Goal: Task Accomplishment & Management: Manage account settings

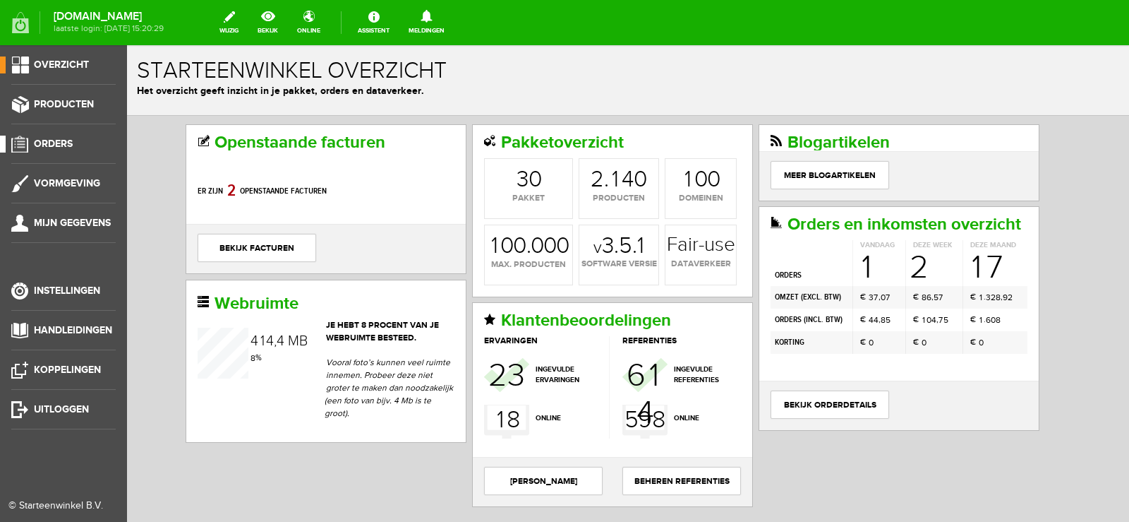
click at [63, 141] on span "Orders" at bounding box center [53, 144] width 39 height 12
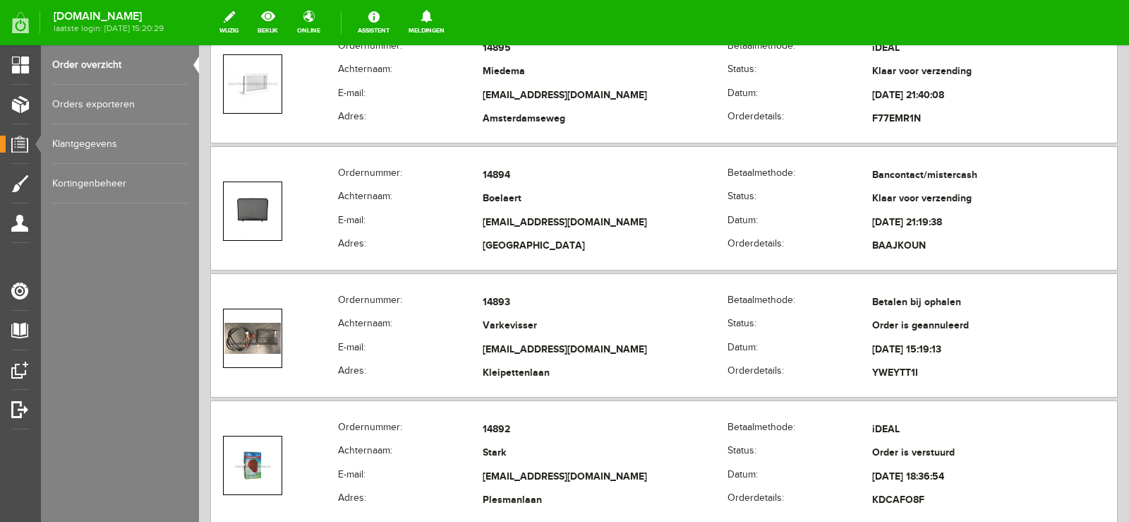
scroll to position [917, 0]
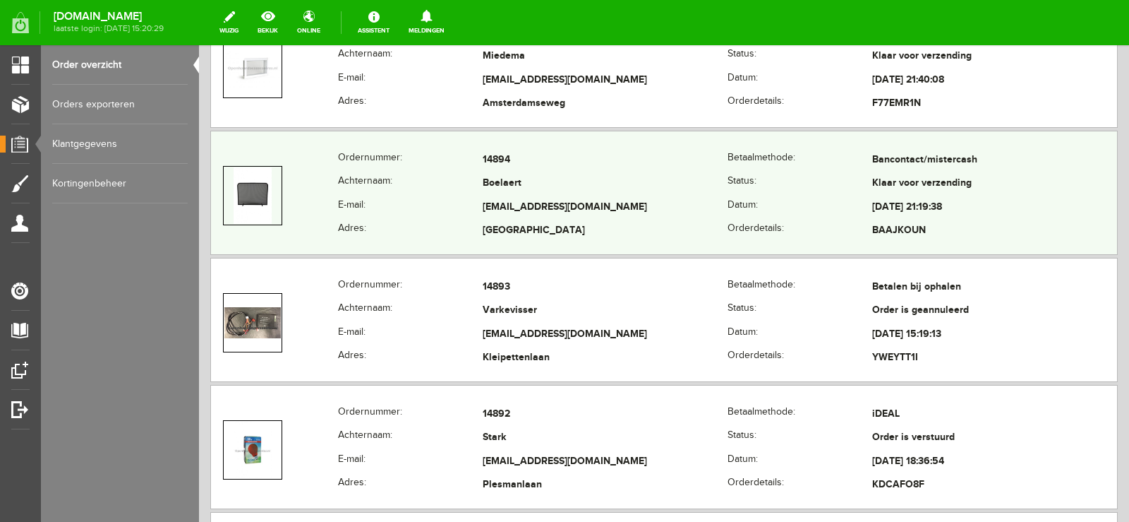
click at [589, 205] on td "[EMAIL_ADDRESS][DOMAIN_NAME]" at bounding box center [605, 207] width 245 height 24
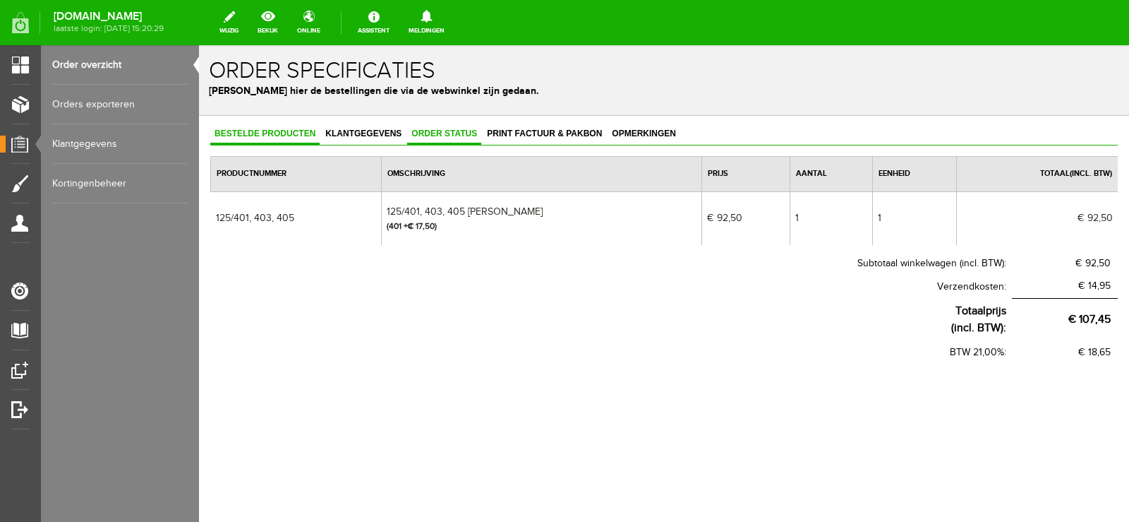
click at [454, 131] on span "Order status" at bounding box center [444, 133] width 74 height 10
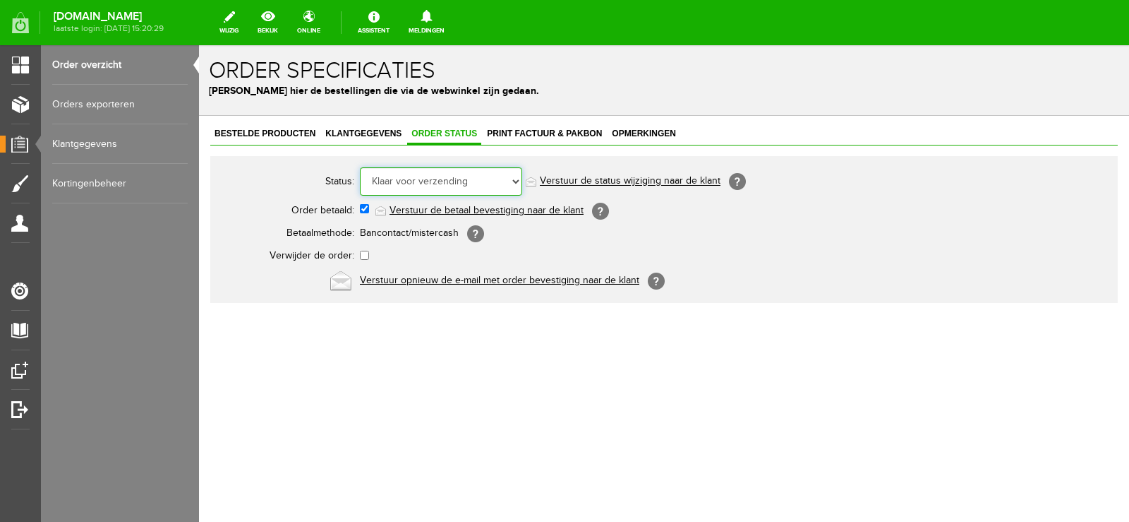
click at [516, 179] on select "Order niet afgerond Nieuw Order in behandeling Wacht op leverancier Wacht op be…" at bounding box center [441, 181] width 162 height 28
click at [517, 179] on select "Order niet afgerond Nieuw Order in behandeling Wacht op leverancier Wacht op be…" at bounding box center [441, 181] width 162 height 28
select select "5"
click at [360, 167] on select "Order niet afgerond Nieuw Order in behandeling Wacht op leverancier Wacht op be…" at bounding box center [441, 181] width 162 height 28
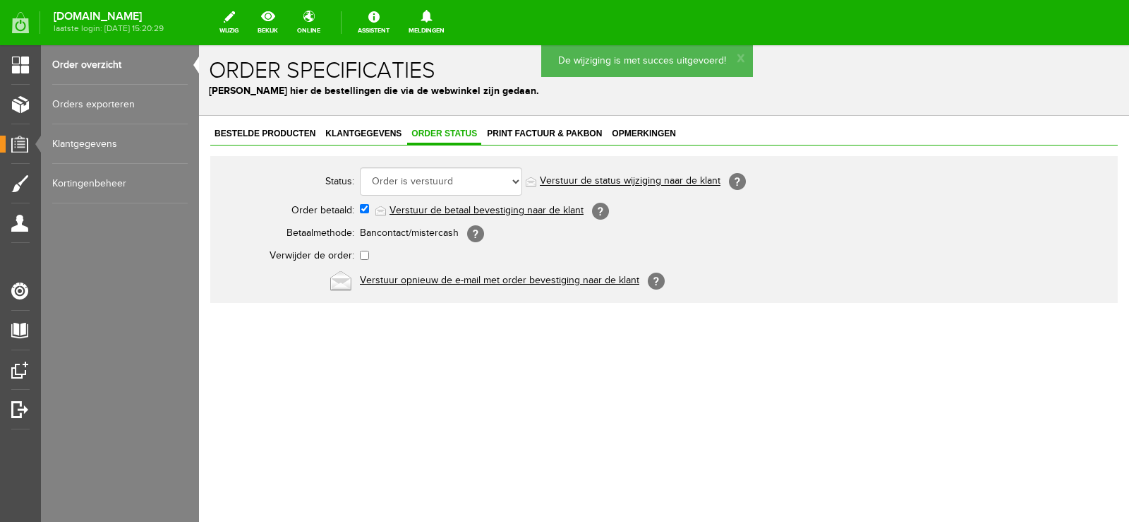
click at [674, 179] on link "Verstuur de status wijziging naar de klant" at bounding box center [630, 181] width 181 height 11
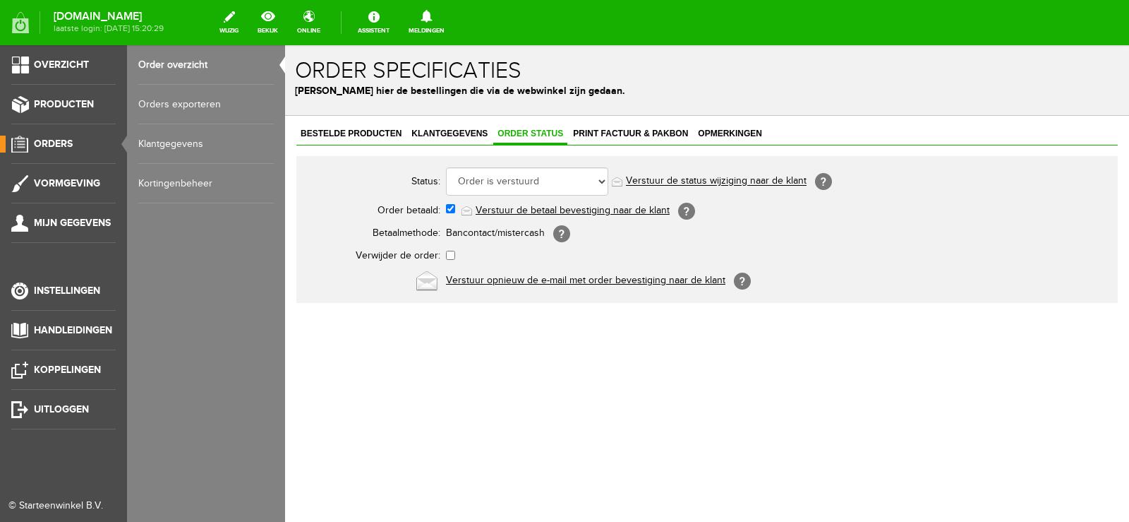
click at [66, 143] on span "Orders" at bounding box center [53, 144] width 39 height 12
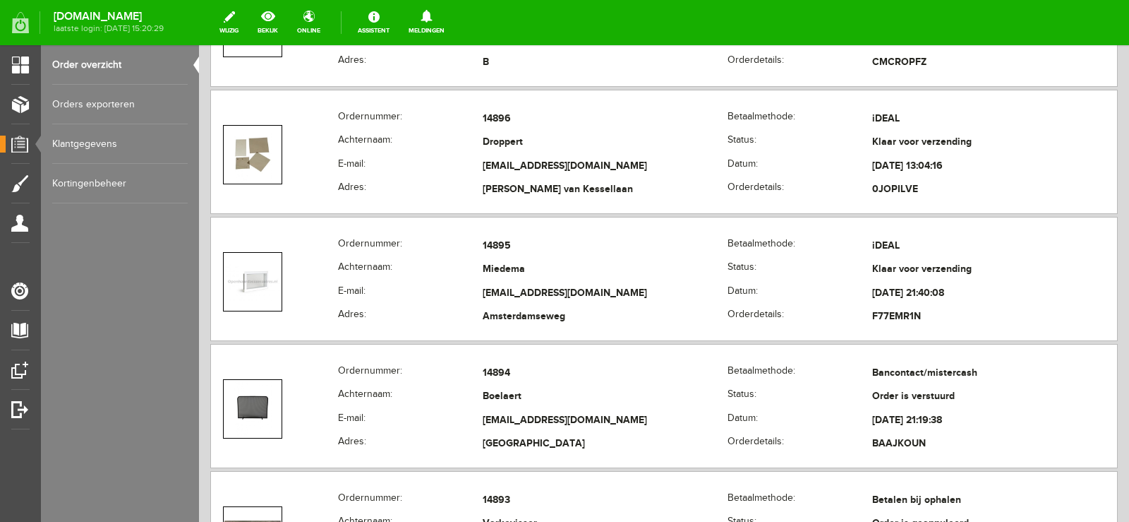
scroll to position [706, 0]
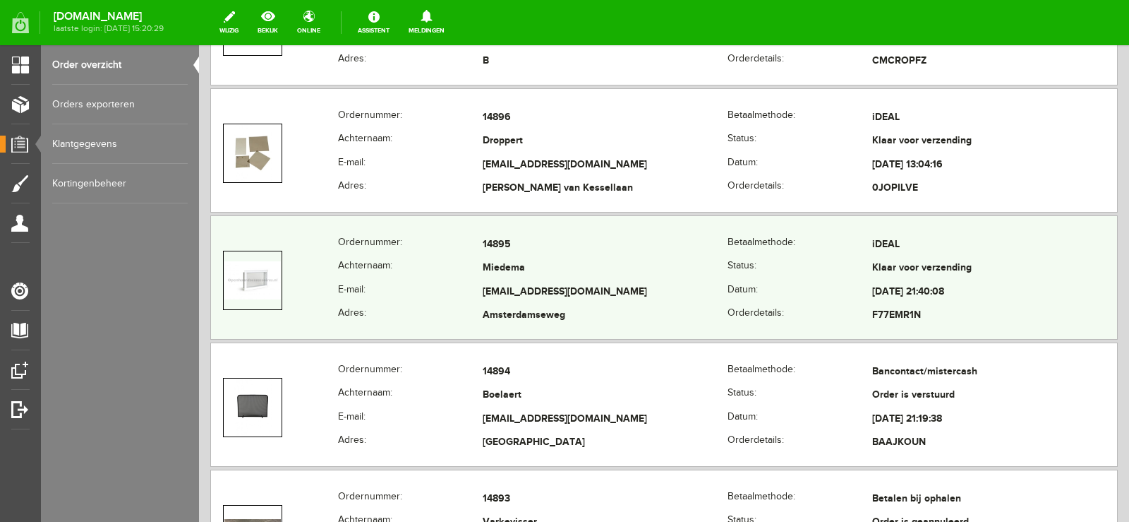
click at [642, 284] on td "[EMAIL_ADDRESS][DOMAIN_NAME]" at bounding box center [605, 292] width 245 height 24
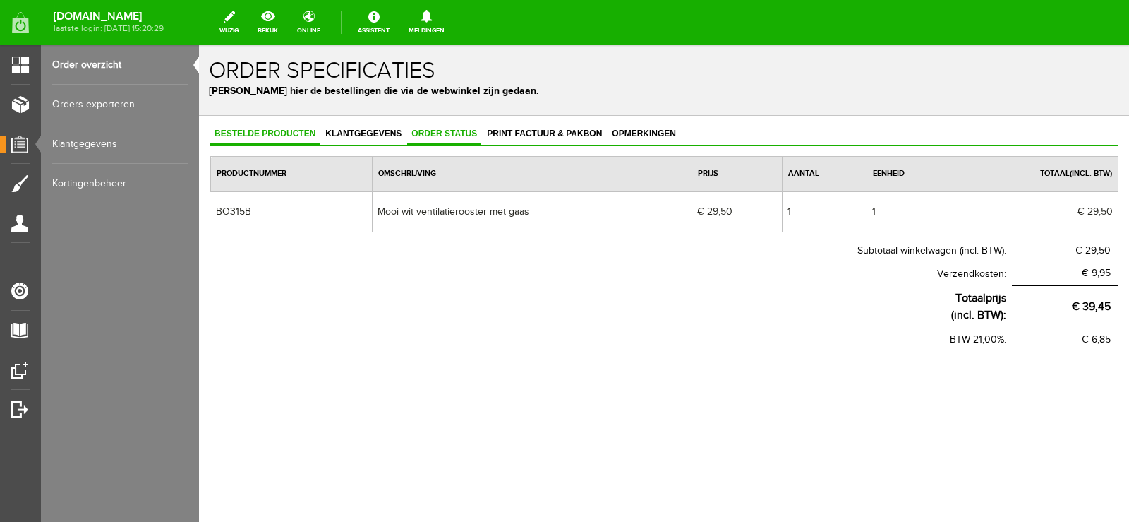
click at [454, 134] on span "Order status" at bounding box center [444, 133] width 74 height 10
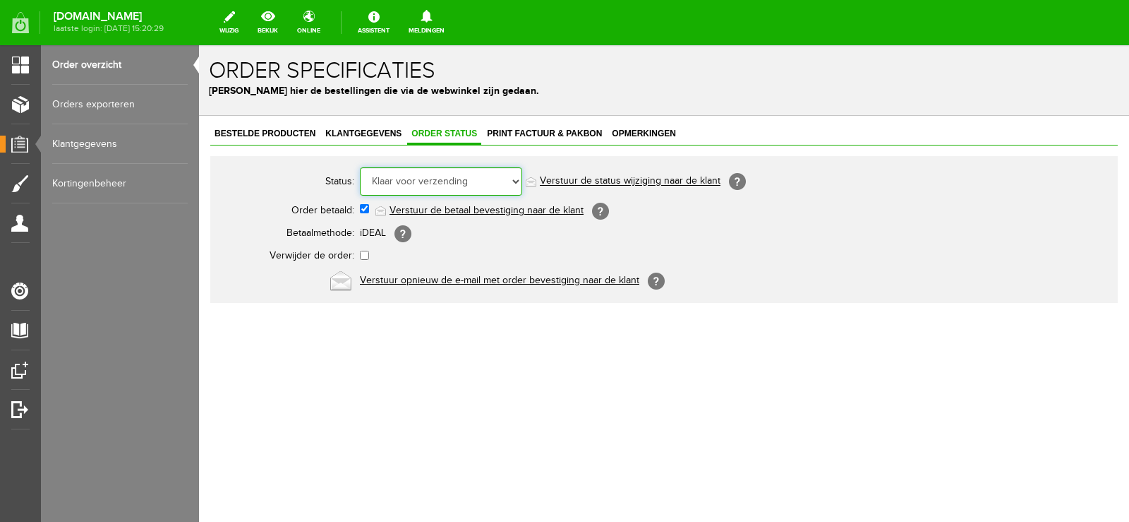
click at [514, 178] on select "Order niet afgerond Nieuw Order in behandeling Wacht op leverancier Wacht op be…" at bounding box center [441, 181] width 162 height 28
select select "5"
click at [360, 167] on select "Order niet afgerond Nieuw Order in behandeling Wacht op leverancier Wacht op be…" at bounding box center [441, 181] width 162 height 28
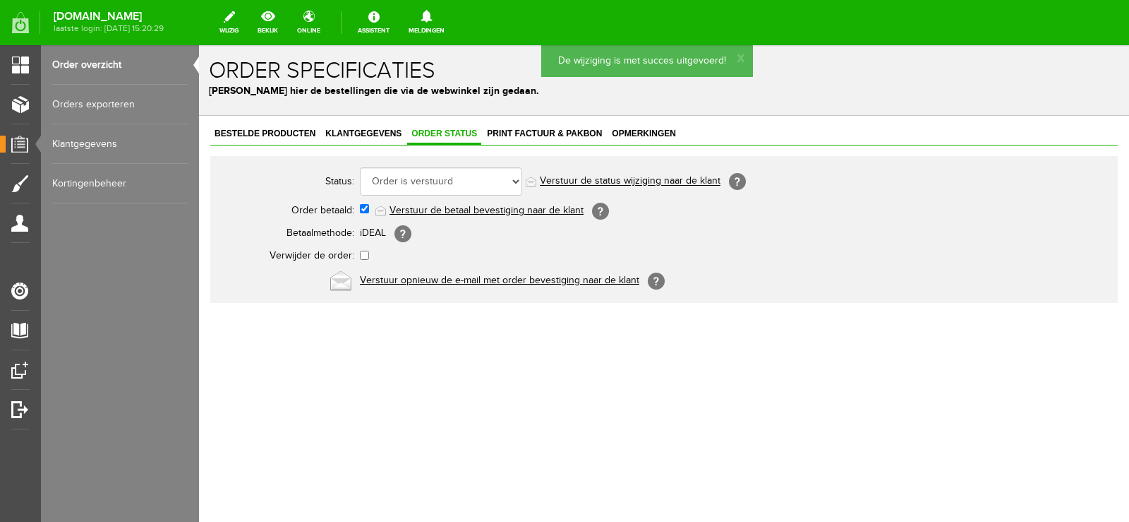
click at [653, 181] on link "Verstuur de status wijziging naar de klant" at bounding box center [630, 181] width 181 height 11
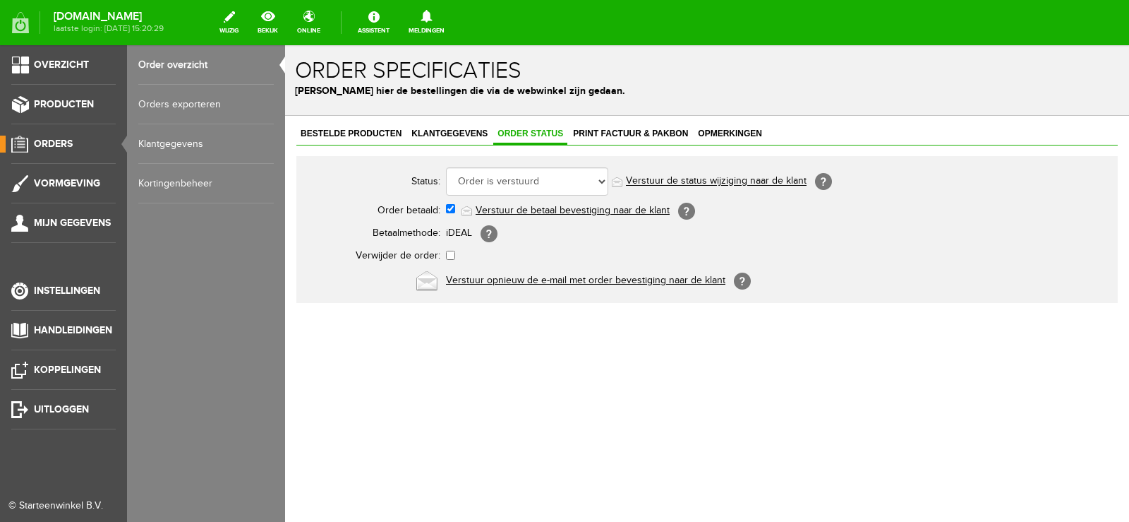
click at [59, 142] on span "Orders" at bounding box center [53, 144] width 39 height 12
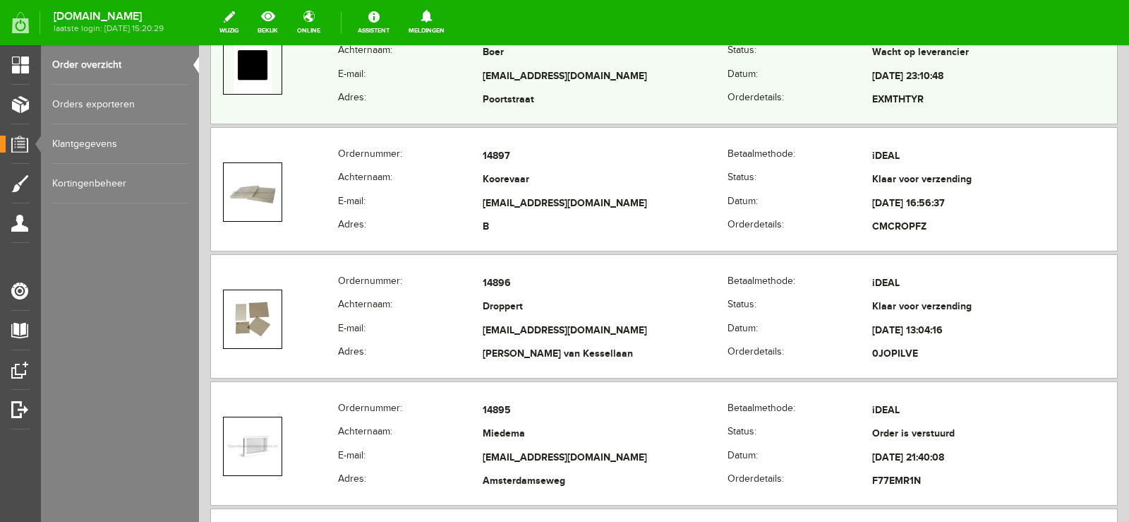
scroll to position [565, 0]
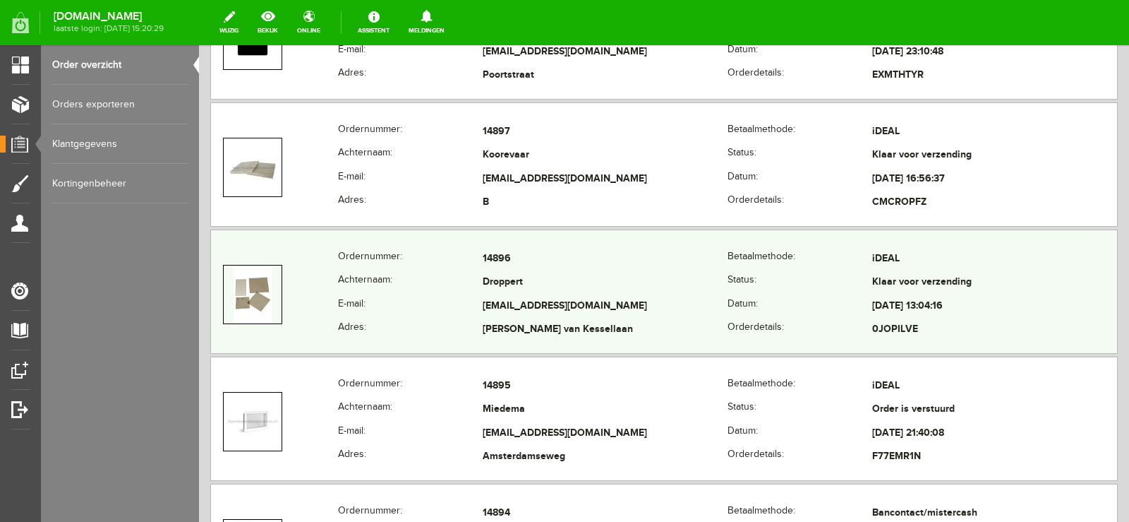
click at [594, 282] on td "Droppert" at bounding box center [605, 283] width 245 height 24
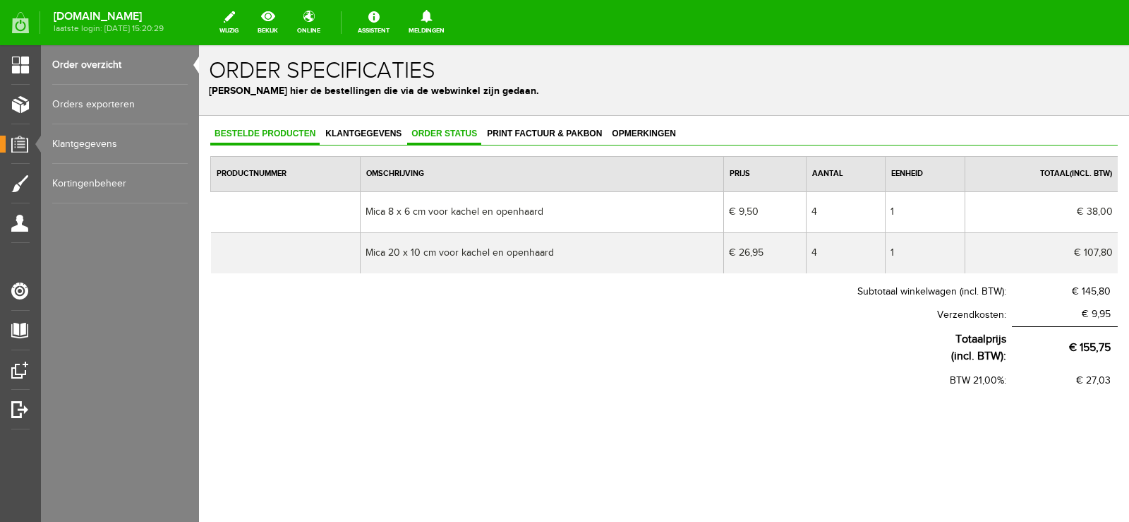
click at [457, 133] on span "Order status" at bounding box center [444, 133] width 74 height 10
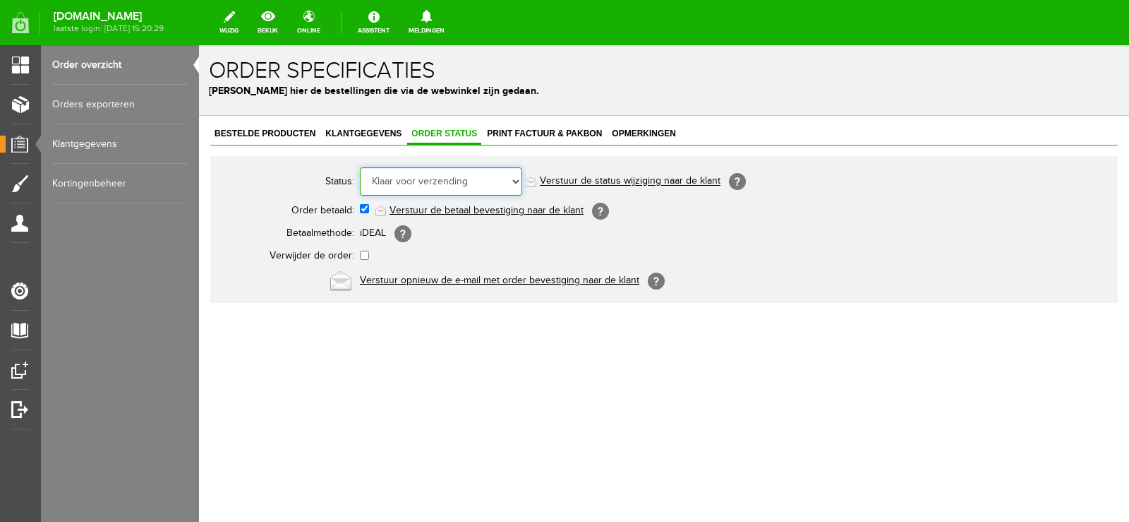
click at [517, 181] on select "Order niet afgerond Nieuw Order in behandeling Wacht op leverancier Wacht op be…" at bounding box center [441, 181] width 162 height 28
select select "5"
click at [360, 167] on select "Order niet afgerond Nieuw Order in behandeling Wacht op leverancier Wacht op be…" at bounding box center [441, 181] width 162 height 28
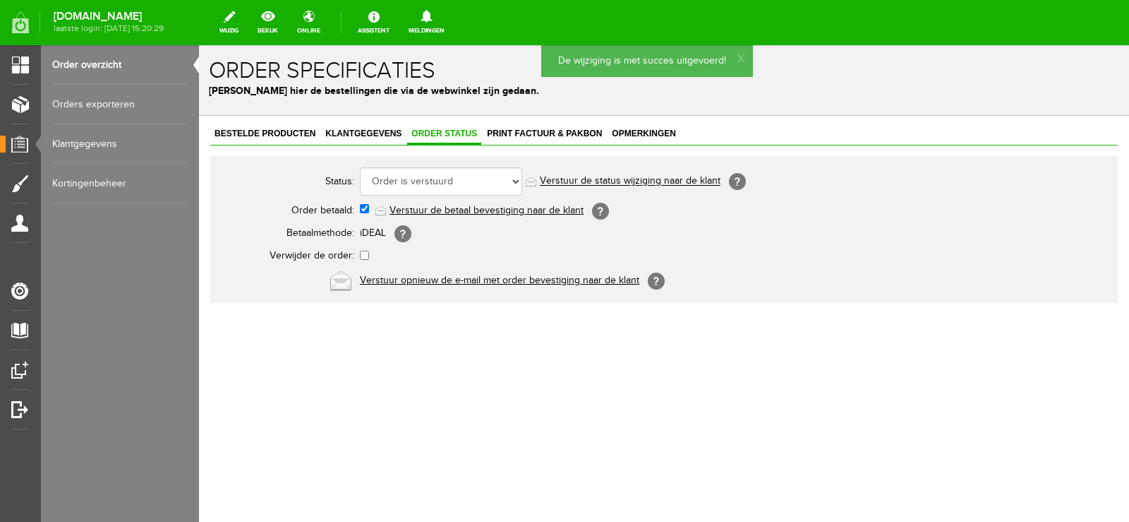
click at [662, 176] on link "Verstuur de status wijziging naar de klant" at bounding box center [630, 181] width 181 height 11
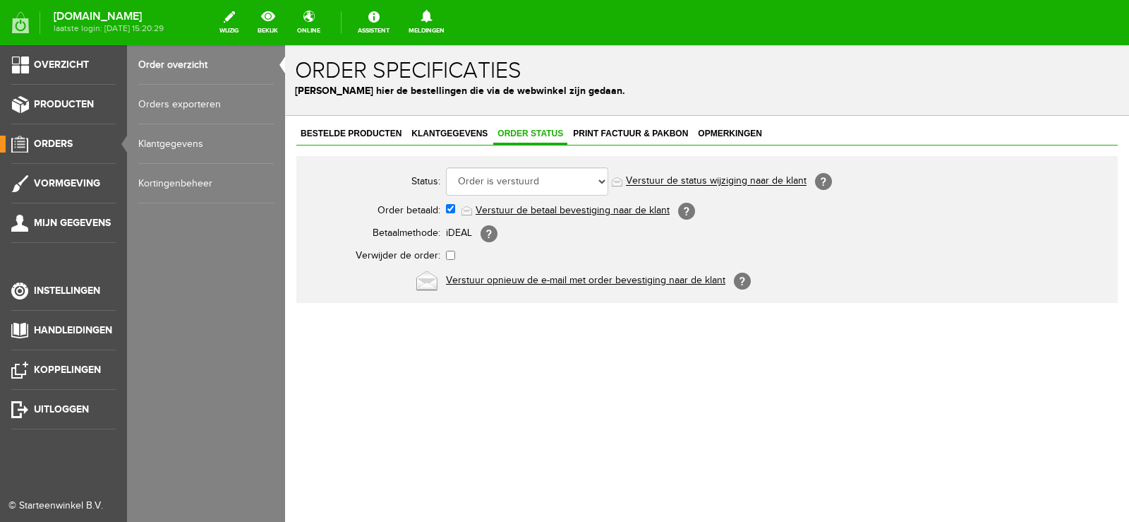
click at [68, 143] on span "Orders" at bounding box center [53, 144] width 39 height 12
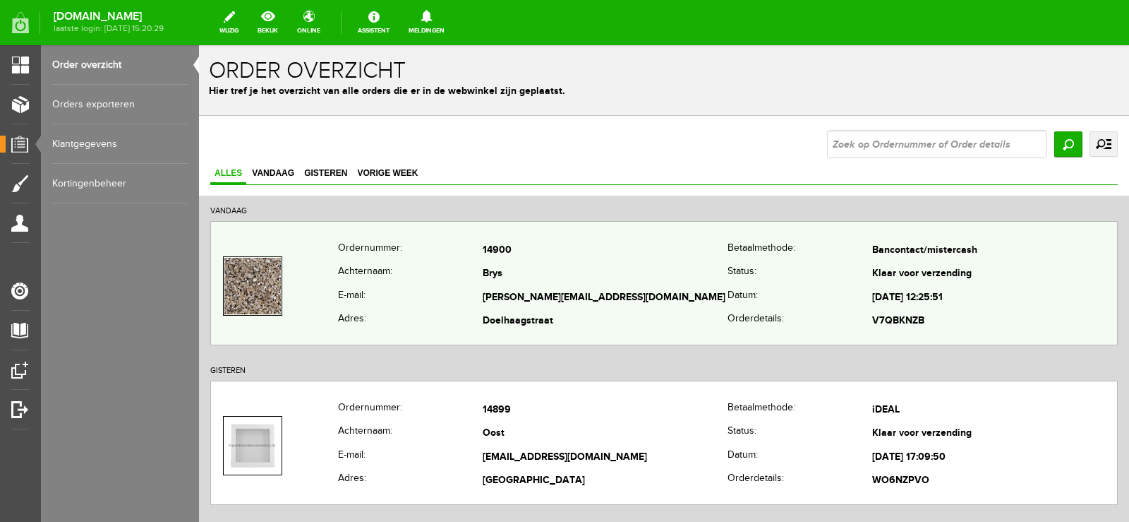
click at [615, 272] on td "Brys" at bounding box center [605, 275] width 245 height 24
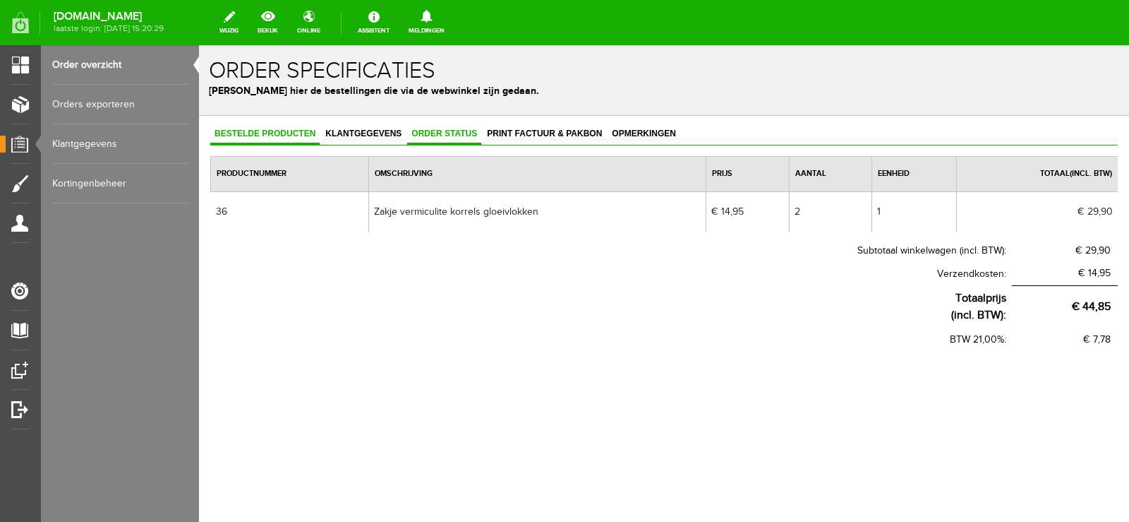
click at [457, 133] on span "Order status" at bounding box center [444, 133] width 74 height 10
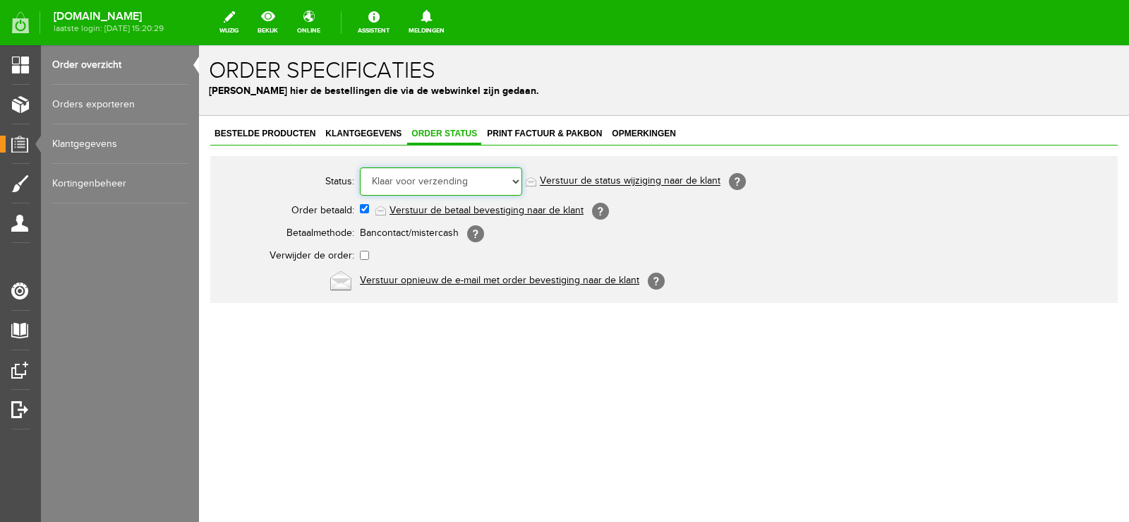
click at [517, 176] on select "Order niet afgerond Nieuw Order in behandeling Wacht op leverancier Wacht op be…" at bounding box center [441, 181] width 162 height 28
click at [360, 167] on select "Order niet afgerond Nieuw Order in behandeling Wacht op leverancier Wacht op be…" at bounding box center [441, 181] width 162 height 28
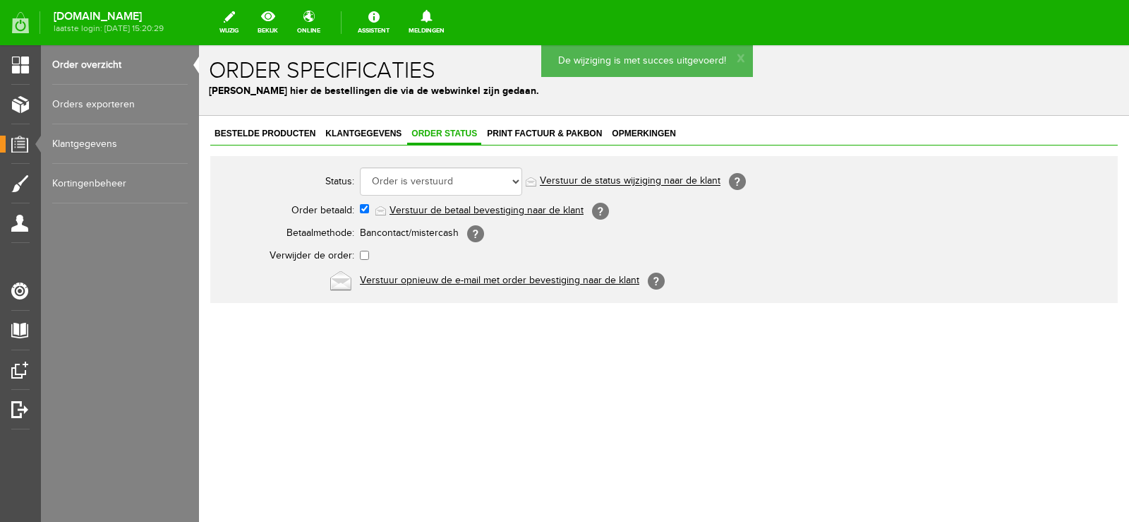
click at [676, 179] on link "Verstuur de status wijziging naar de klant" at bounding box center [630, 181] width 181 height 11
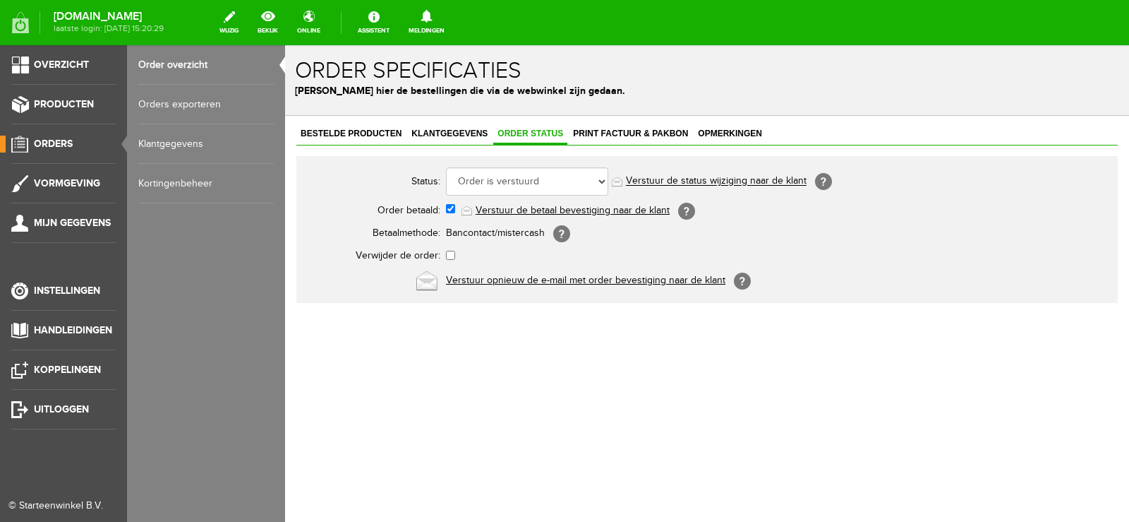
click at [51, 141] on span "Orders" at bounding box center [53, 144] width 39 height 12
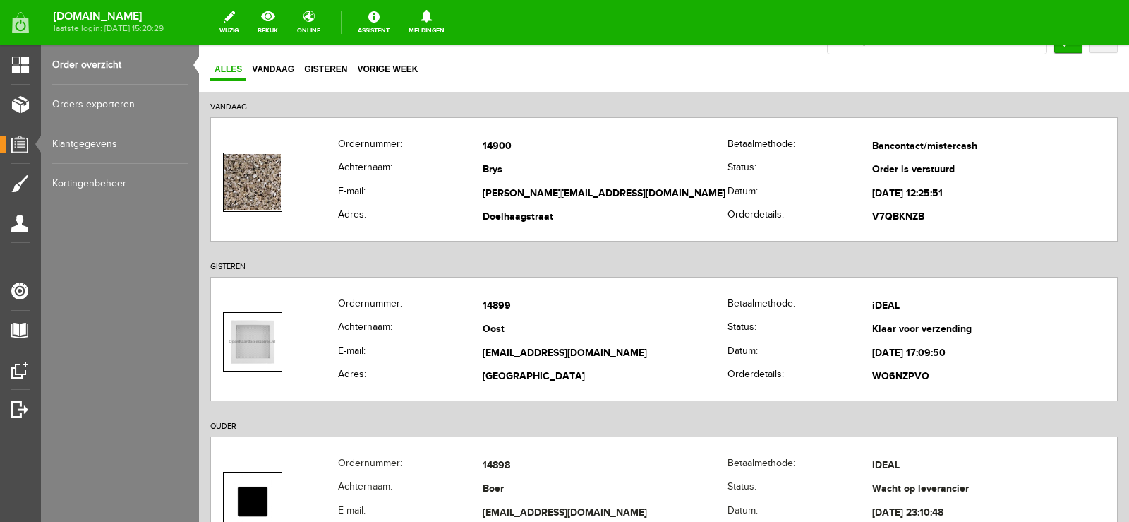
scroll to position [141, 0]
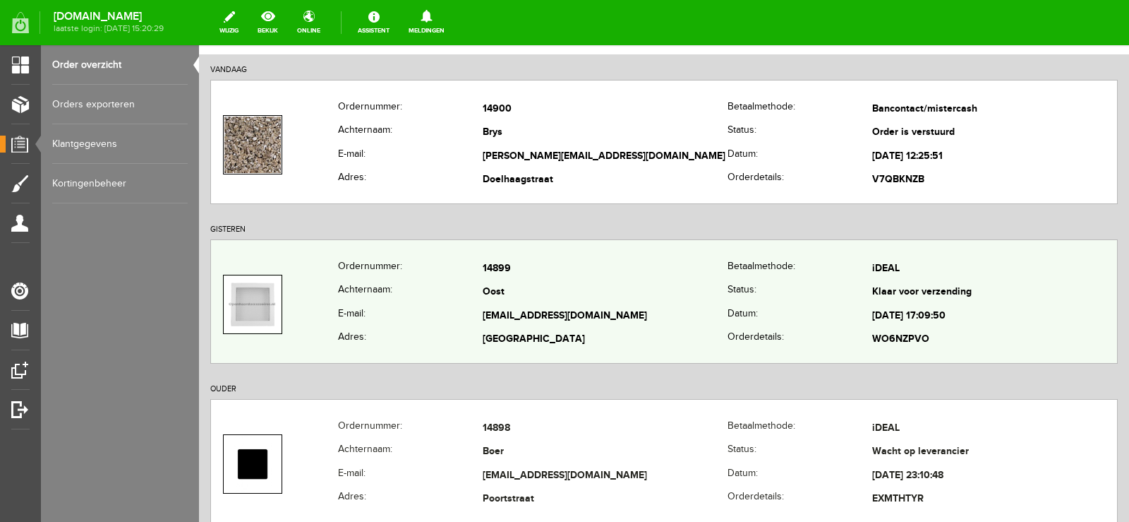
click at [679, 297] on td "Oost" at bounding box center [605, 293] width 245 height 24
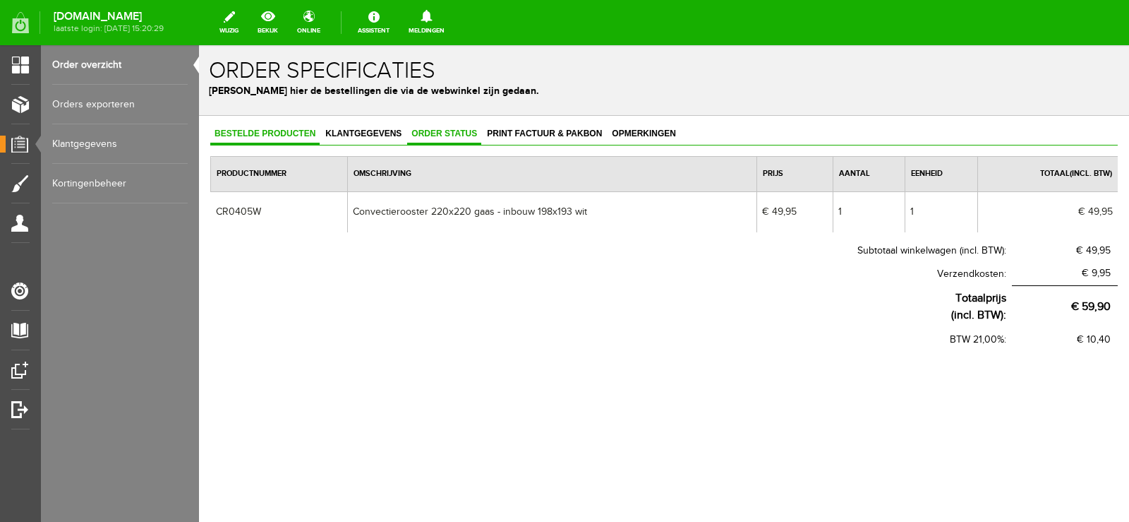
click at [460, 128] on link "Order status" at bounding box center [444, 134] width 74 height 20
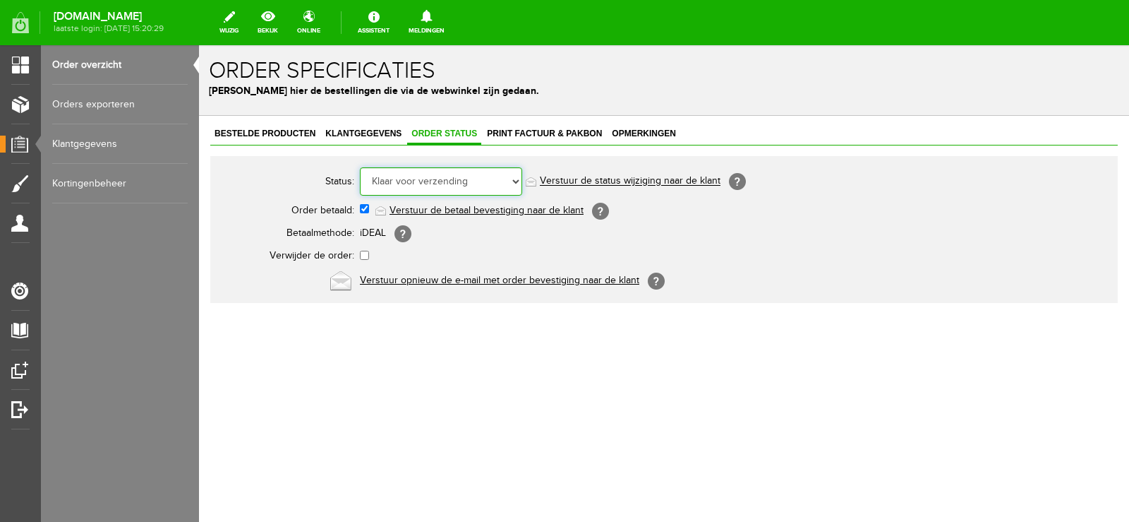
click at [516, 179] on select "Order niet afgerond Nieuw Order in behandeling Wacht op leverancier Wacht op be…" at bounding box center [441, 181] width 162 height 28
click at [360, 167] on select "Order niet afgerond Nieuw Order in behandeling Wacht op leverancier Wacht op be…" at bounding box center [441, 181] width 162 height 28
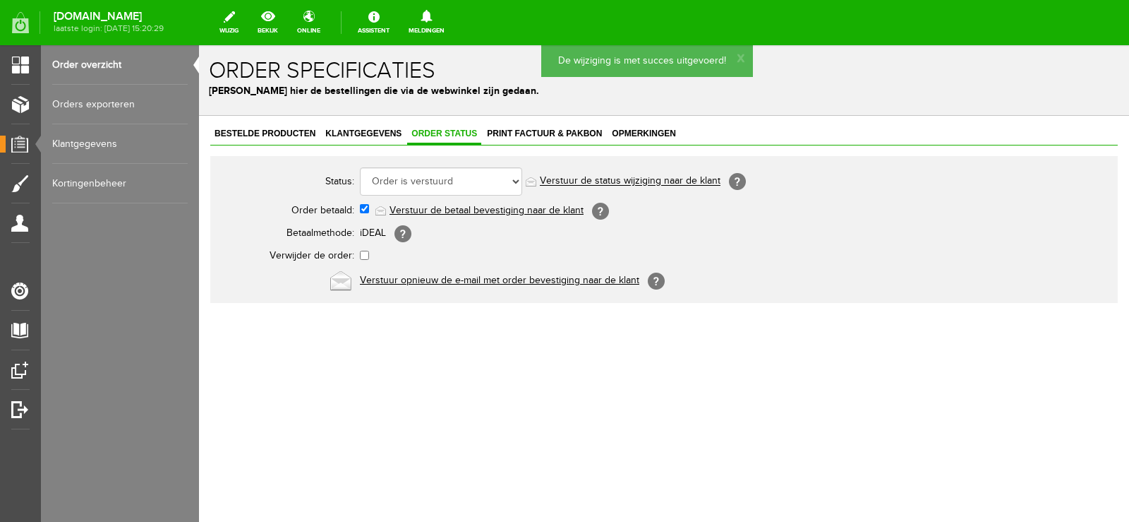
click at [654, 177] on link "Verstuur de status wijziging naar de klant" at bounding box center [630, 181] width 181 height 11
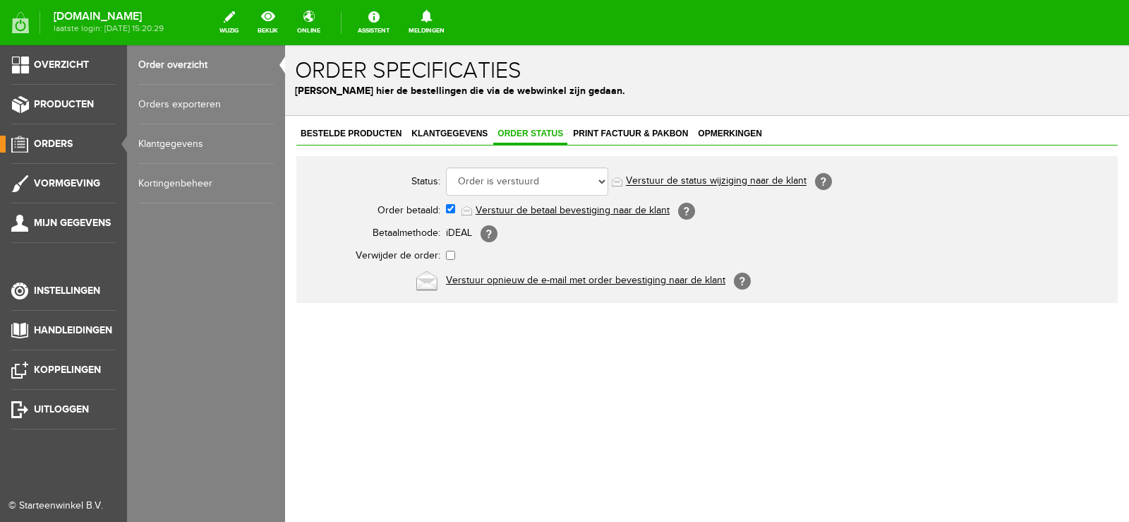
click at [68, 138] on span "Orders" at bounding box center [53, 144] width 39 height 12
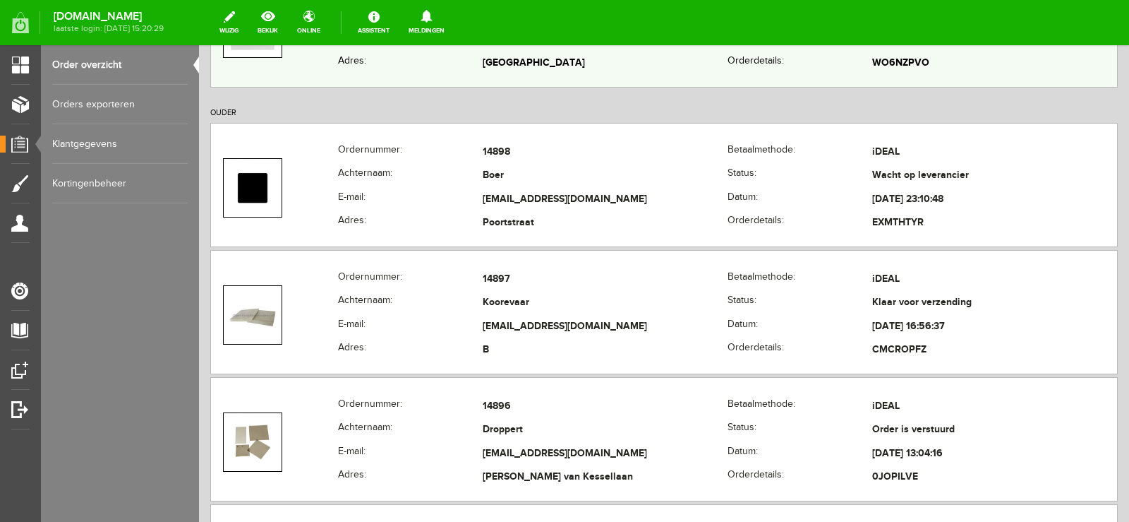
scroll to position [423, 0]
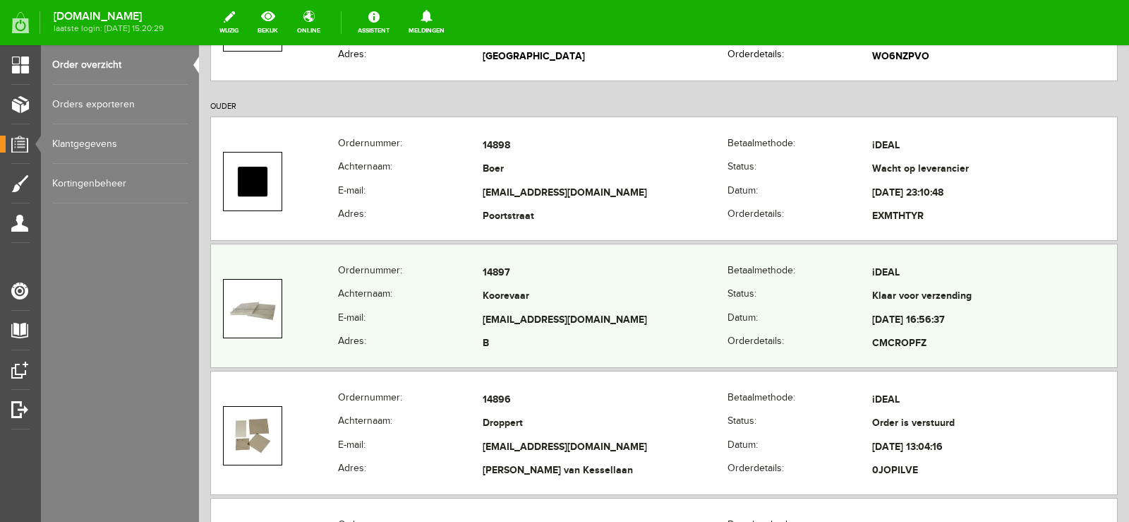
click at [659, 311] on td "[EMAIL_ADDRESS][DOMAIN_NAME]" at bounding box center [605, 320] width 245 height 24
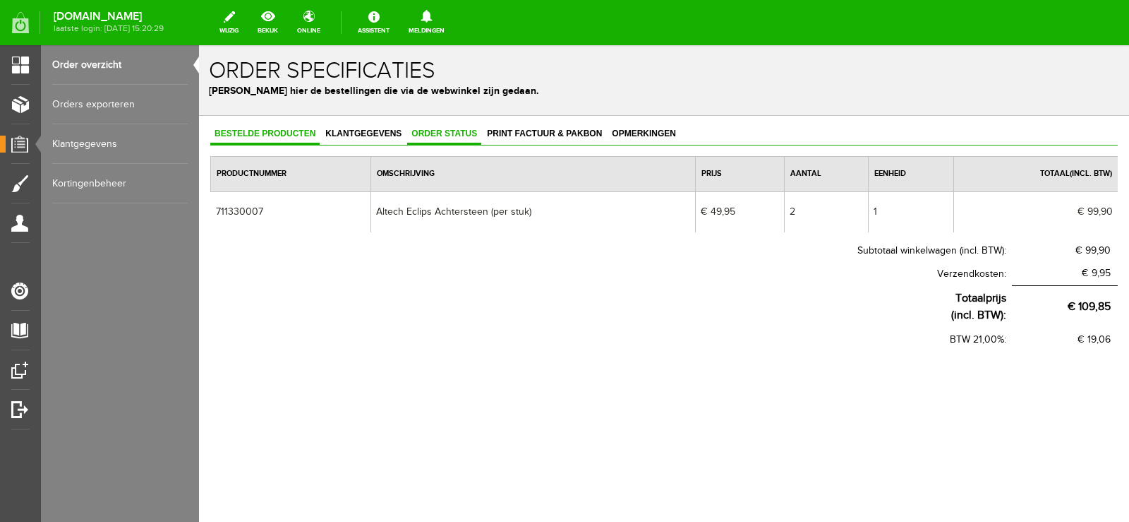
click at [451, 133] on span "Order status" at bounding box center [444, 133] width 74 height 10
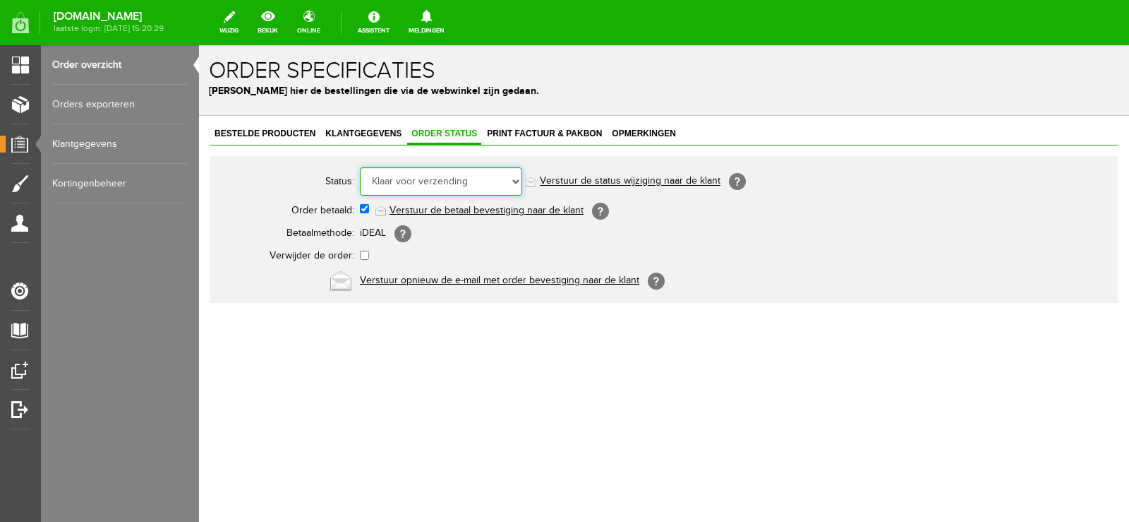
click at [515, 179] on select "Order niet afgerond Nieuw Order in behandeling Wacht op leverancier Wacht op be…" at bounding box center [441, 181] width 162 height 28
select select "5"
click at [360, 167] on select "Order niet afgerond Nieuw Order in behandeling Wacht op leverancier Wacht op be…" at bounding box center [441, 181] width 162 height 28
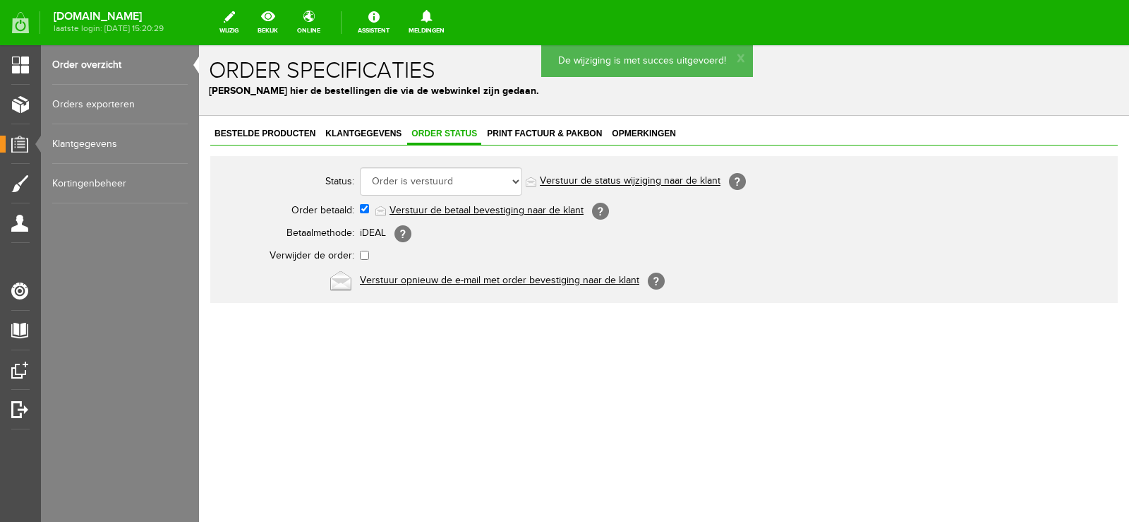
click at [667, 179] on link "Verstuur de status wijziging naar de klant" at bounding box center [630, 181] width 181 height 11
